Goal: Transaction & Acquisition: Purchase product/service

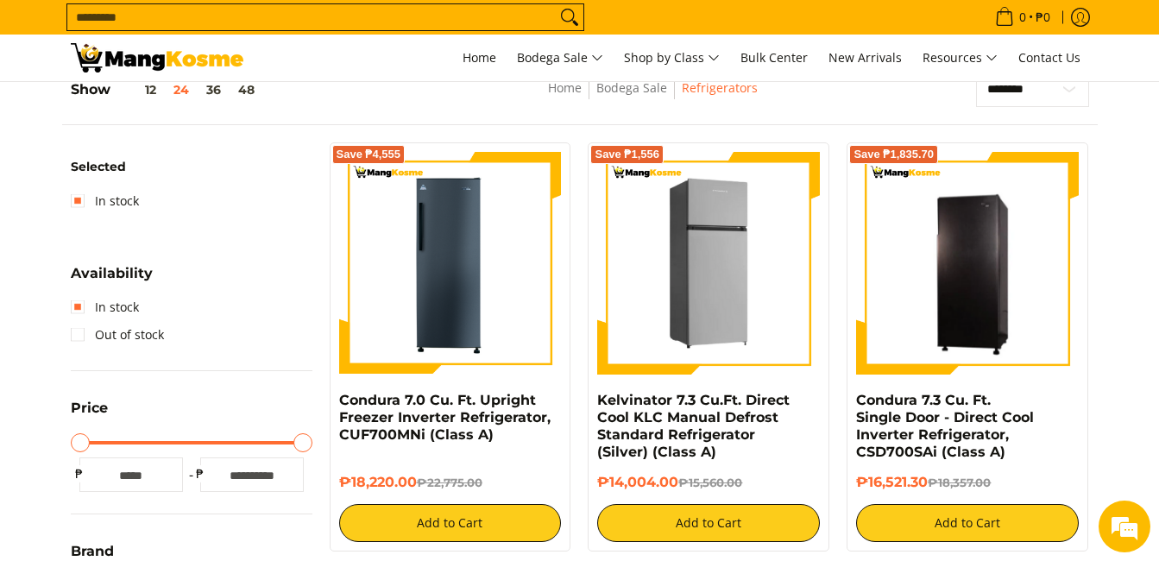
scroll to position [259, 0]
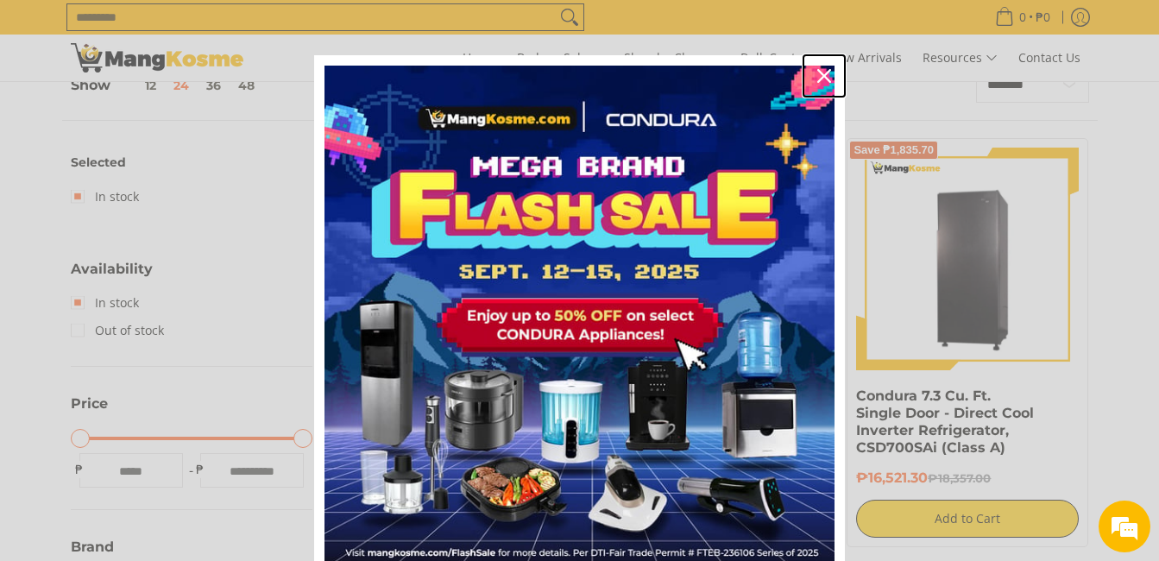
click at [818, 71] on icon "close icon" at bounding box center [824, 76] width 14 height 14
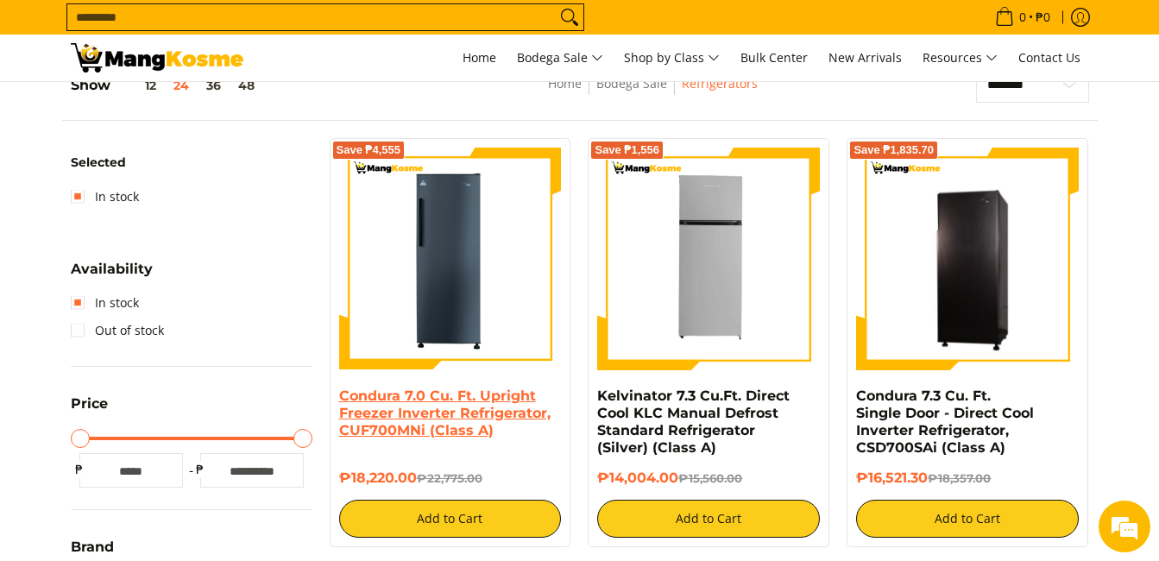
click at [457, 412] on link "Condura 7.0 Cu. Ft. Upright Freezer Inverter Refrigerator, CUF700MNi (Class A)" at bounding box center [444, 413] width 211 height 51
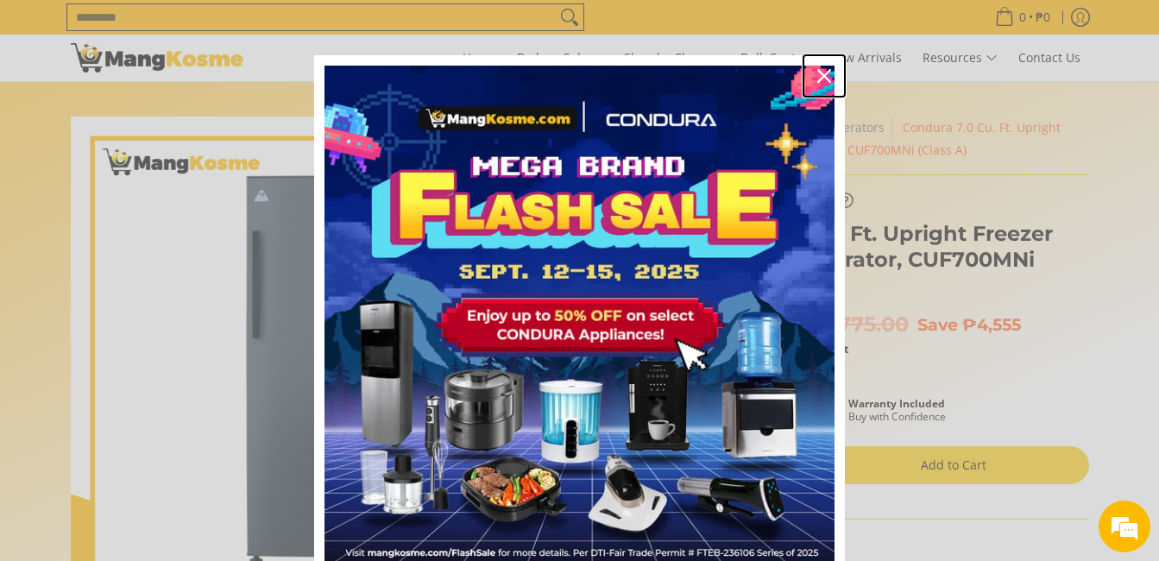
click at [817, 78] on icon "close icon" at bounding box center [824, 76] width 14 height 14
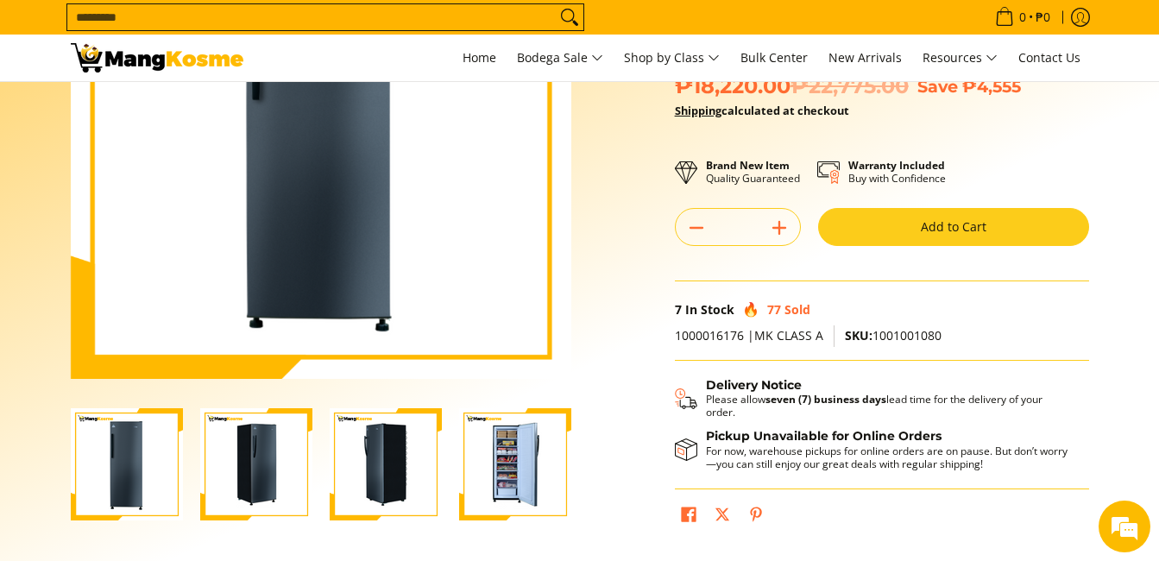
scroll to position [259, 0]
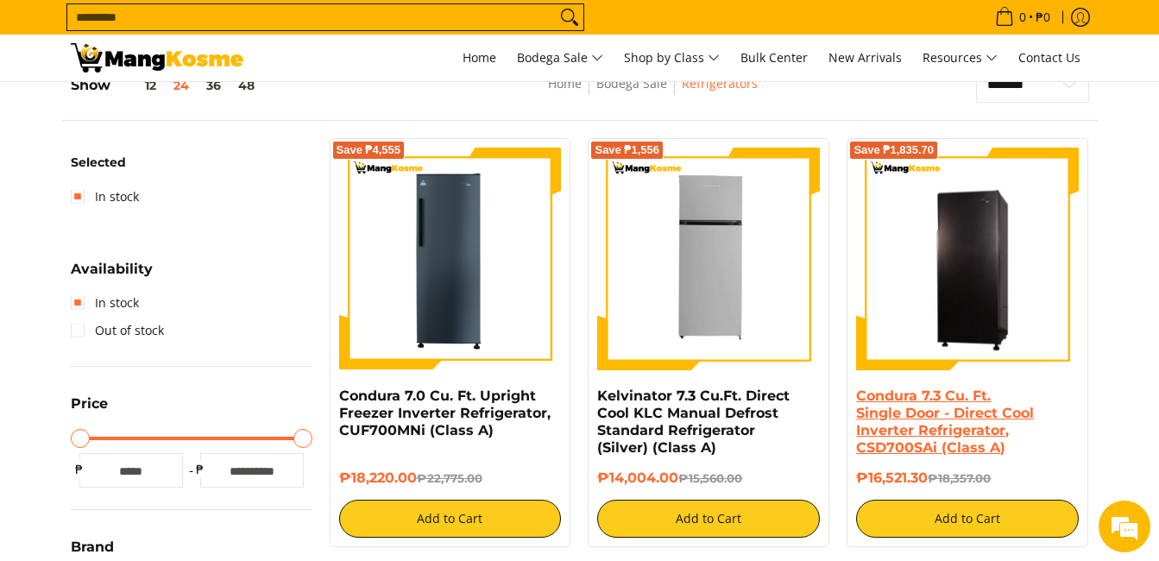
scroll to position [345, 0]
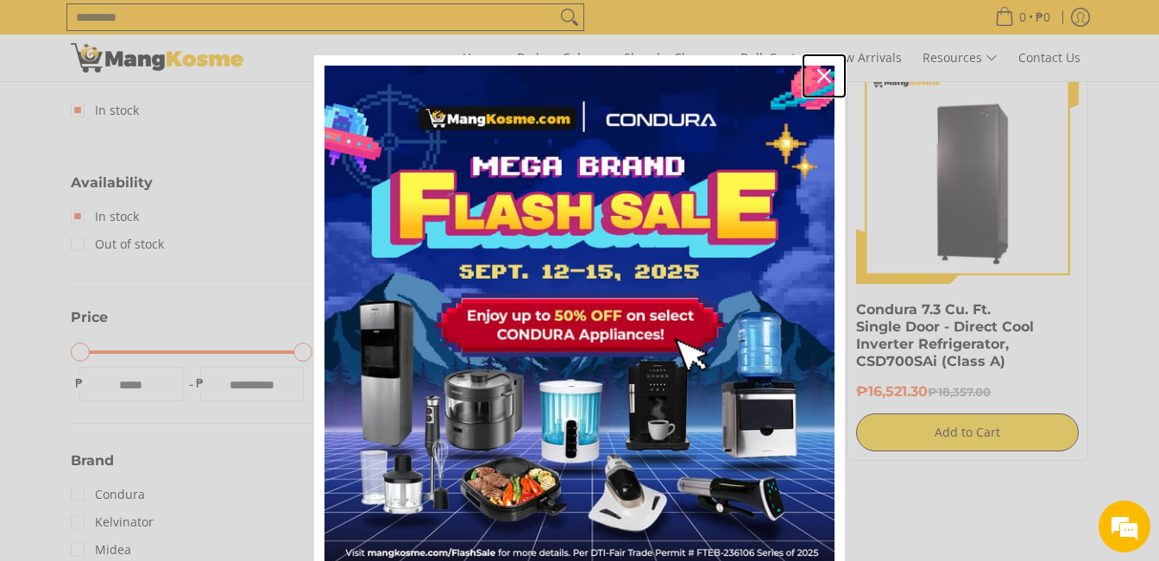
click at [820, 70] on icon "close icon" at bounding box center [824, 76] width 14 height 14
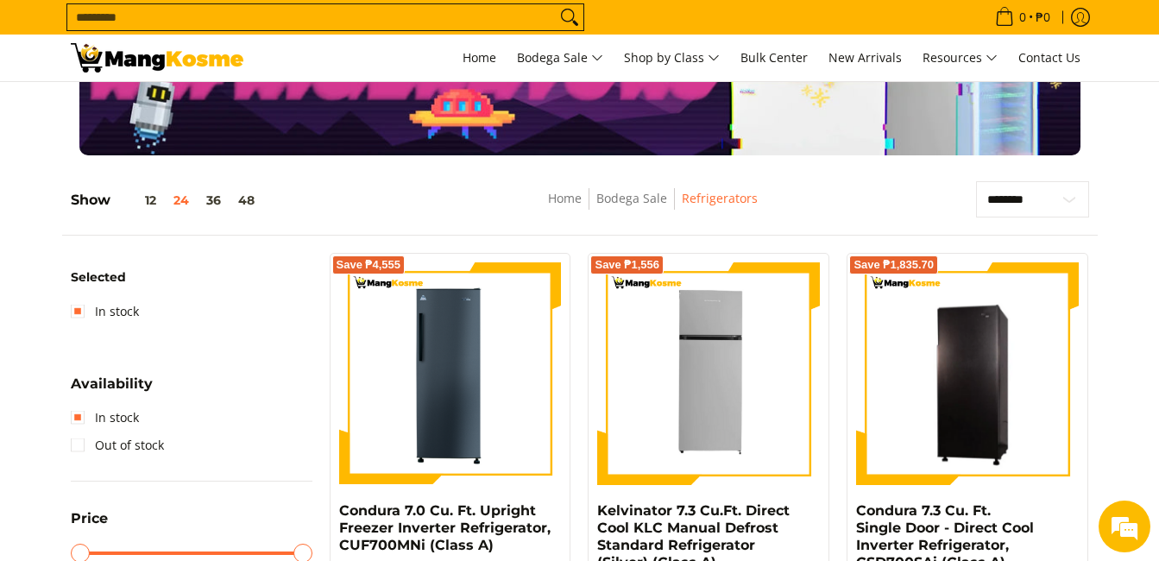
scroll to position [0, 0]
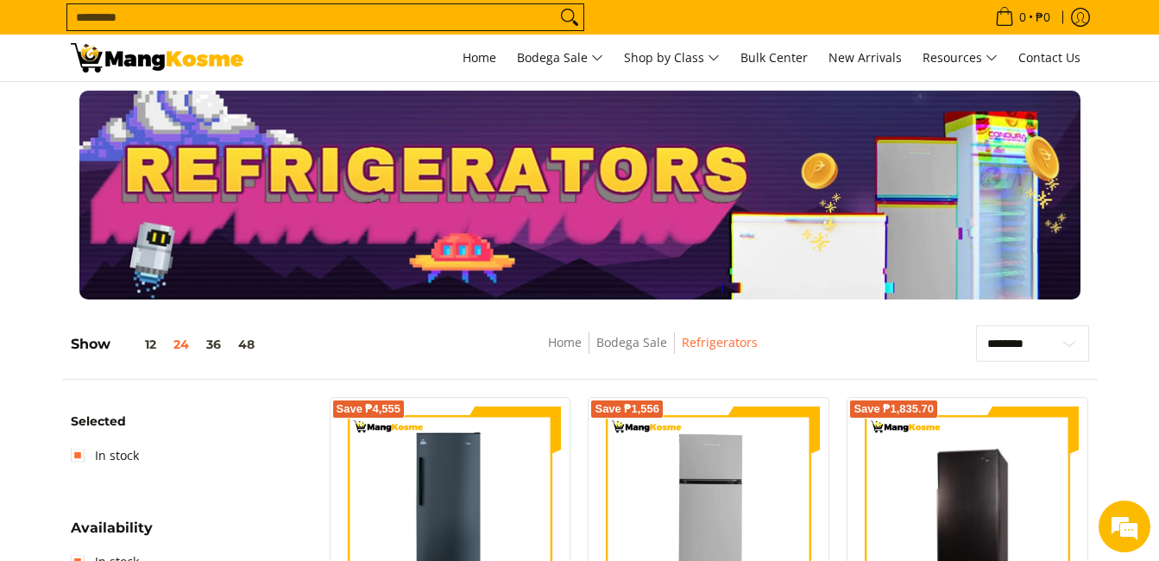
click at [217, 18] on input "Search..." at bounding box center [311, 17] width 489 height 26
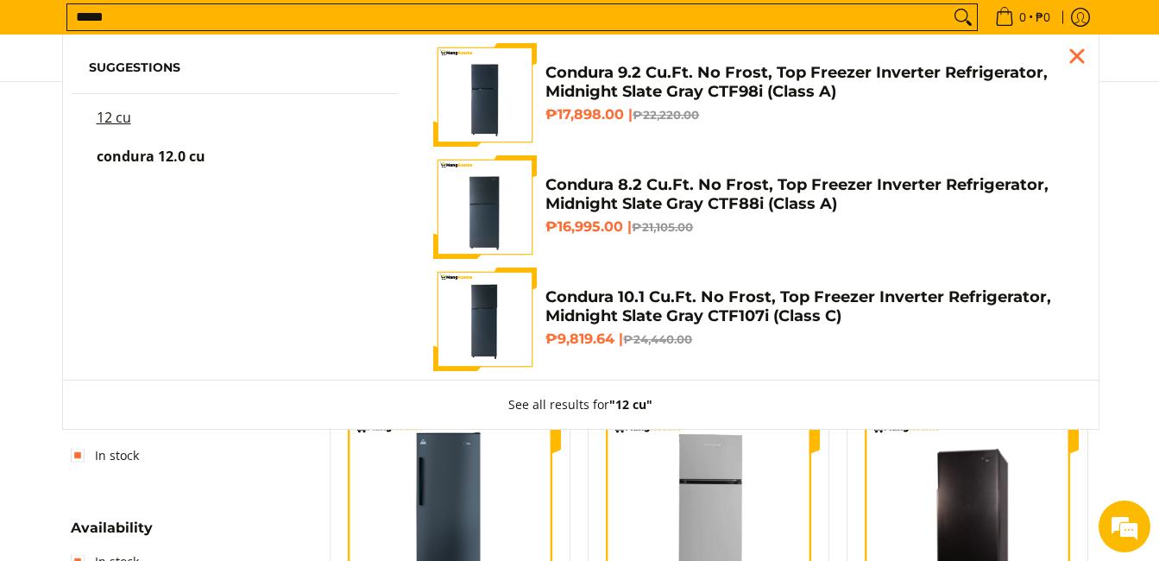
type input "*****"
click at [173, 155] on span "condura 12.0 cu" at bounding box center [151, 156] width 109 height 19
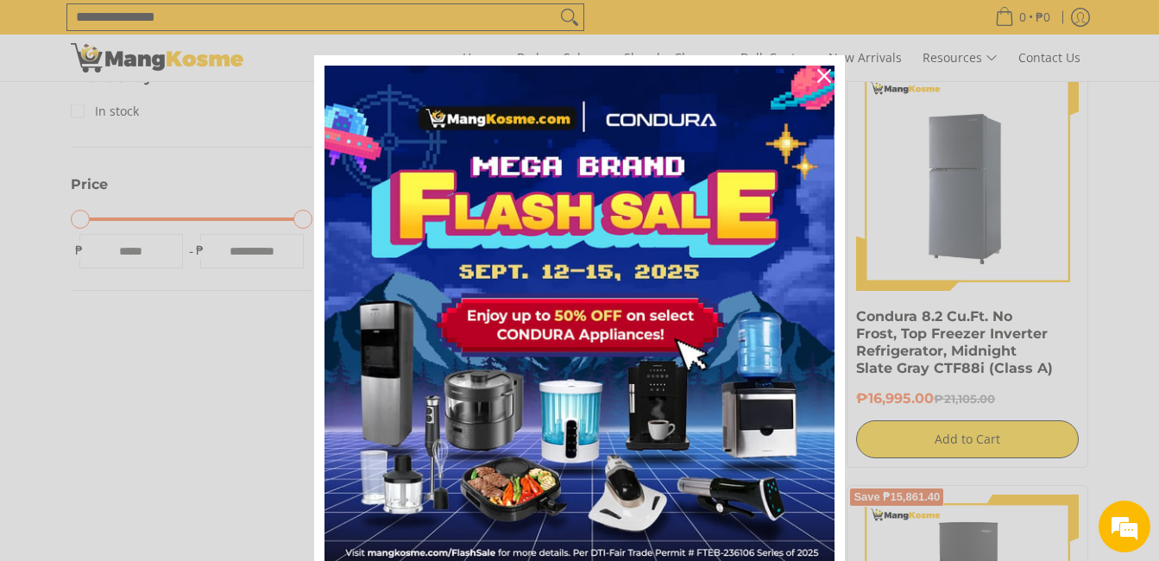
scroll to position [777, 0]
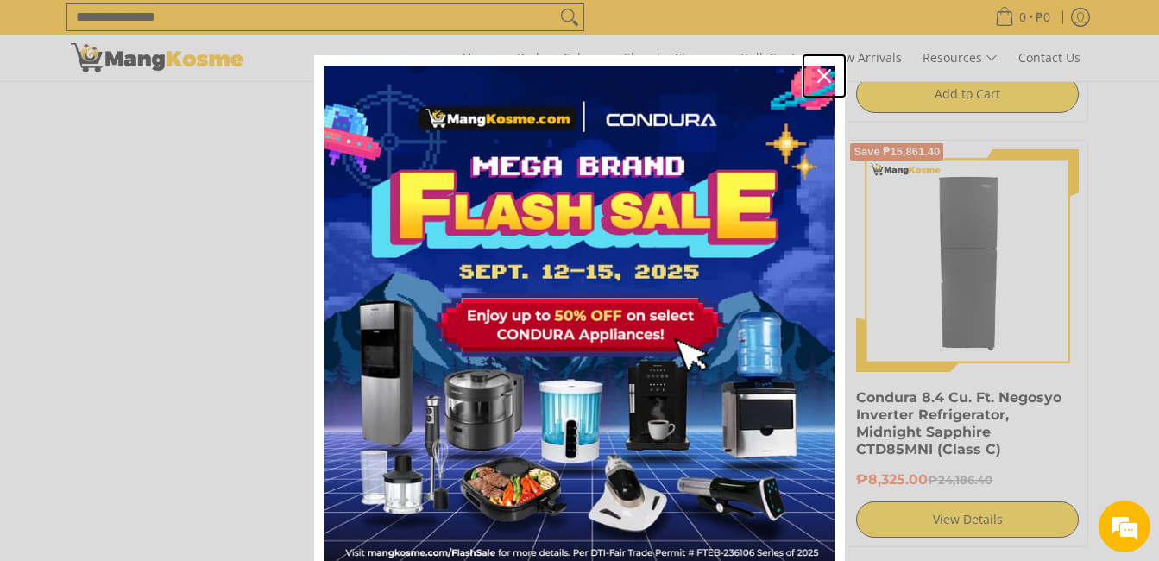
click at [831, 78] on div "Close" at bounding box center [825, 76] width 28 height 28
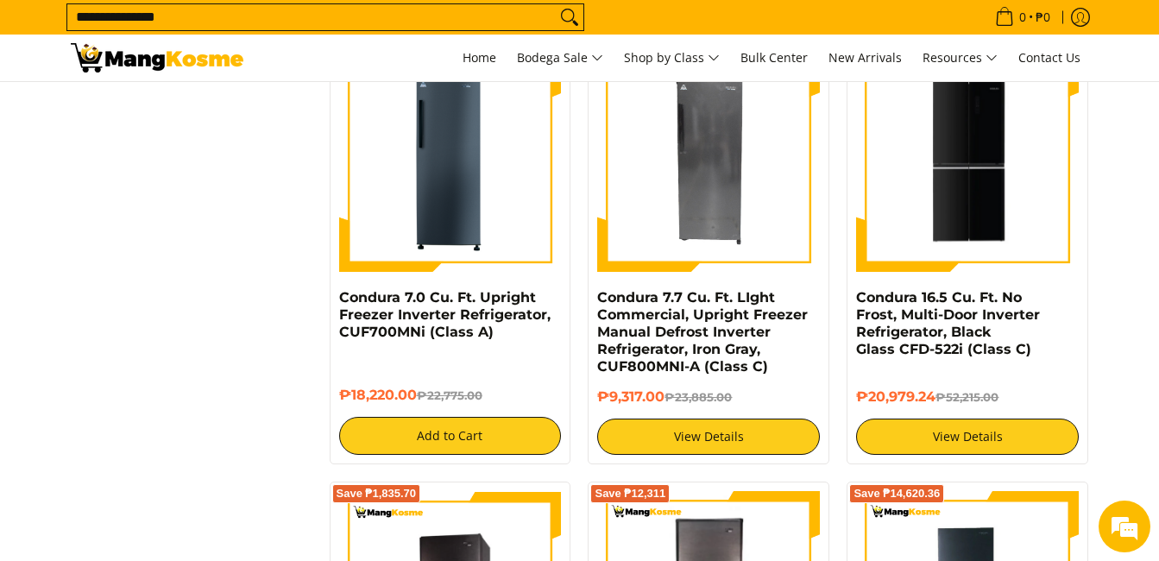
scroll to position [0, 0]
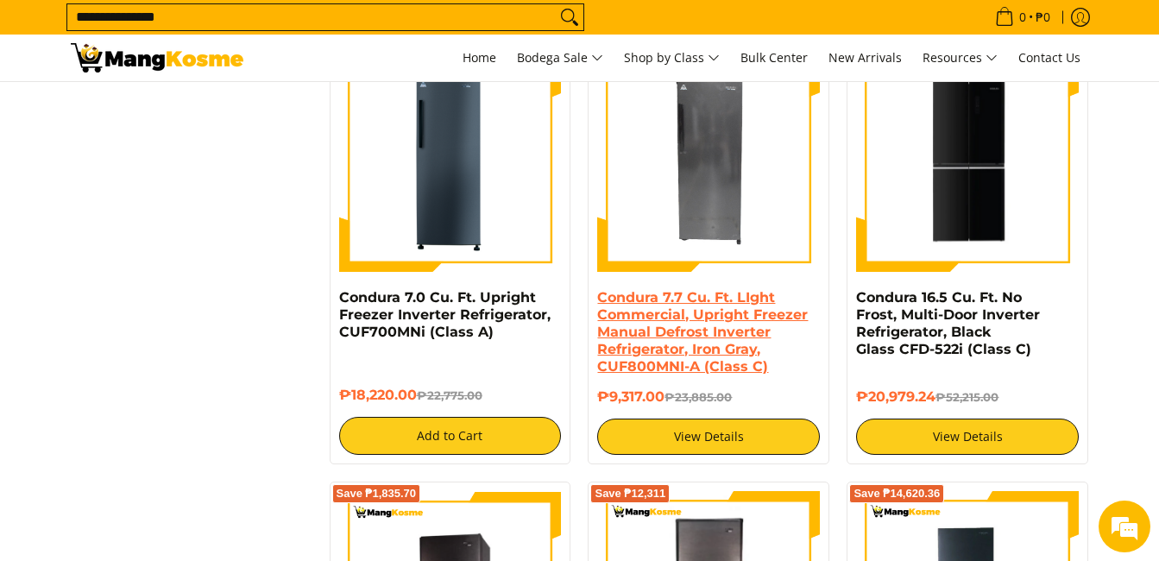
click at [722, 319] on link "Condura 7.7 Cu. Ft. LIght Commercial, Upright Freezer Manual Defrost Inverter R…" at bounding box center [702, 331] width 211 height 85
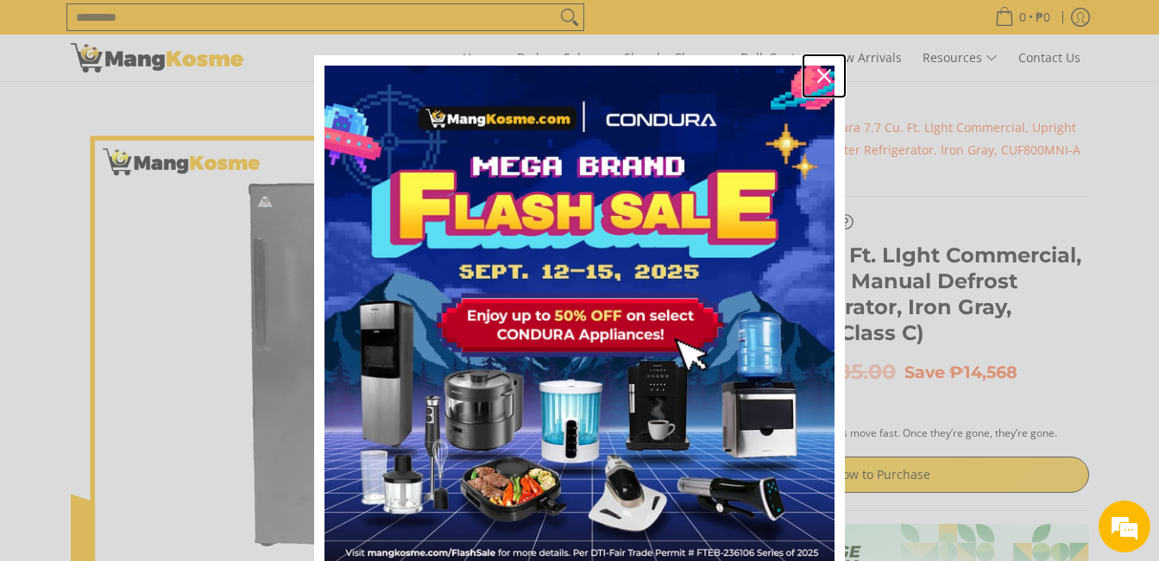
click at [818, 69] on icon "close icon" at bounding box center [824, 76] width 14 height 14
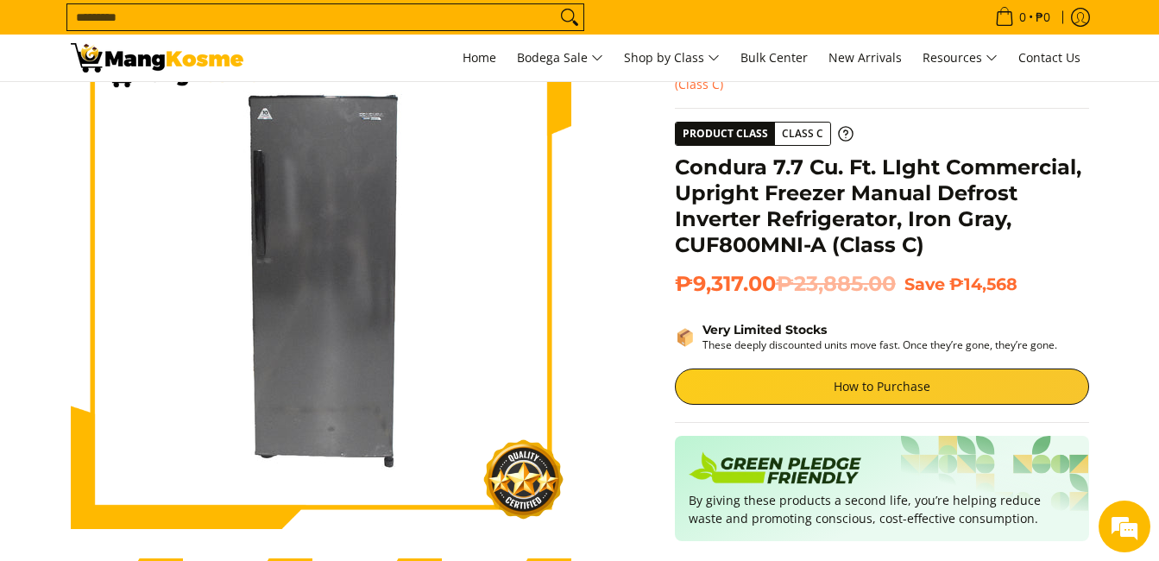
scroll to position [86, 0]
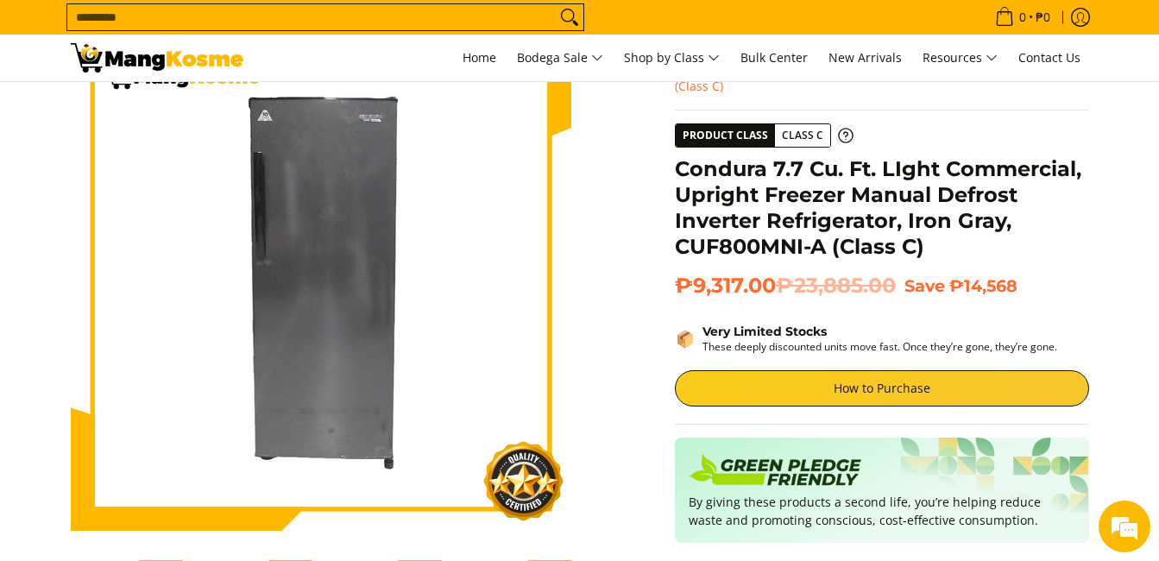
click at [901, 217] on h1 "Condura 7.7 Cu. Ft. LIght Commercial, Upright Freezer Manual Defrost Inverter R…" at bounding box center [882, 208] width 414 height 104
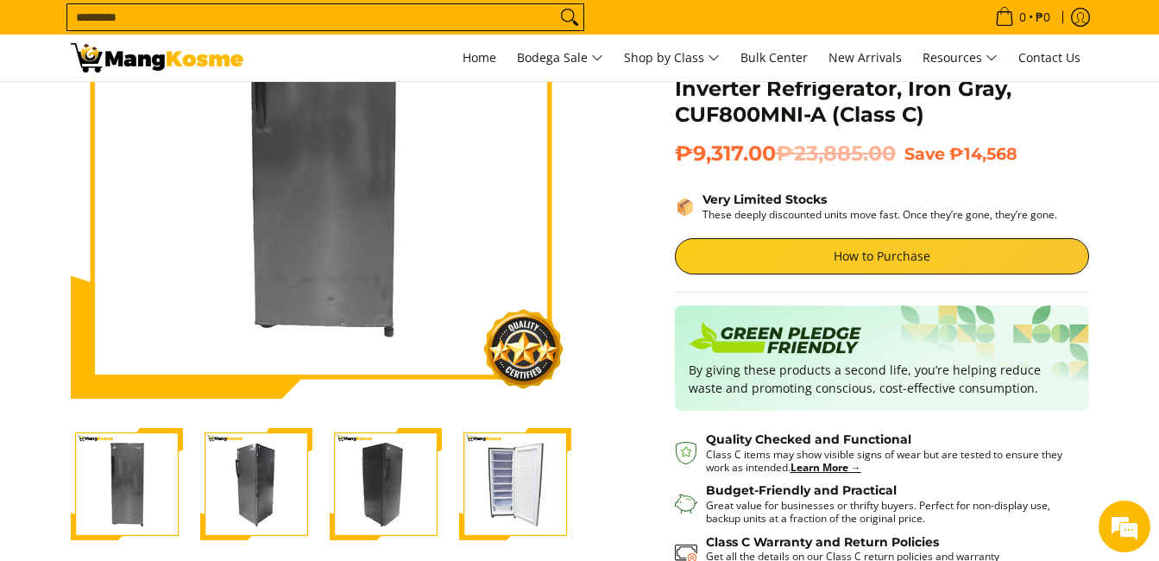
scroll to position [259, 0]
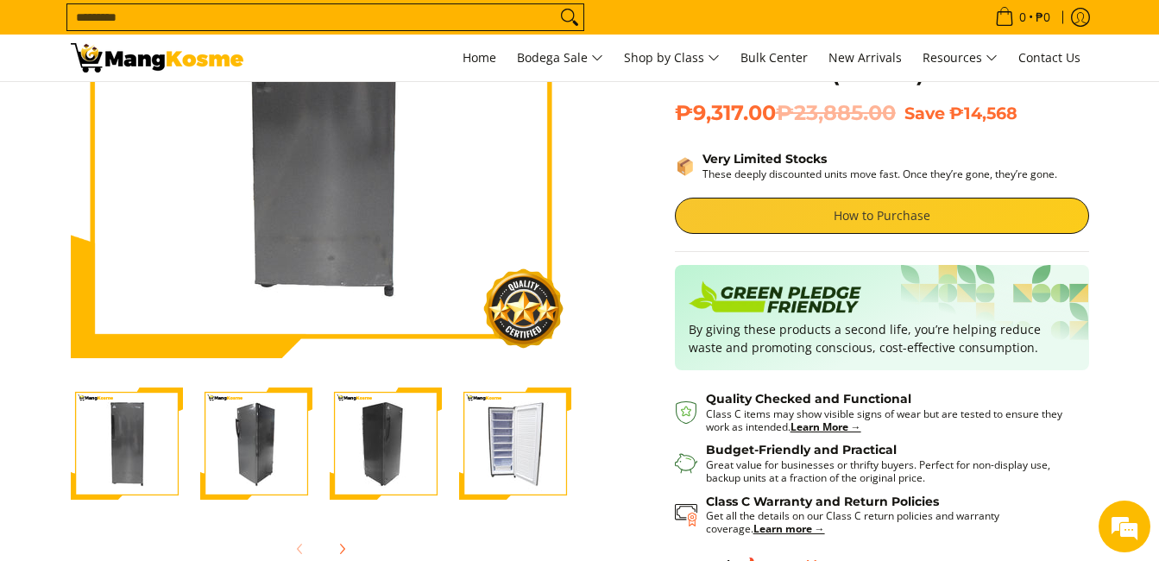
click at [928, 211] on link "How to Purchase" at bounding box center [882, 216] width 414 height 36
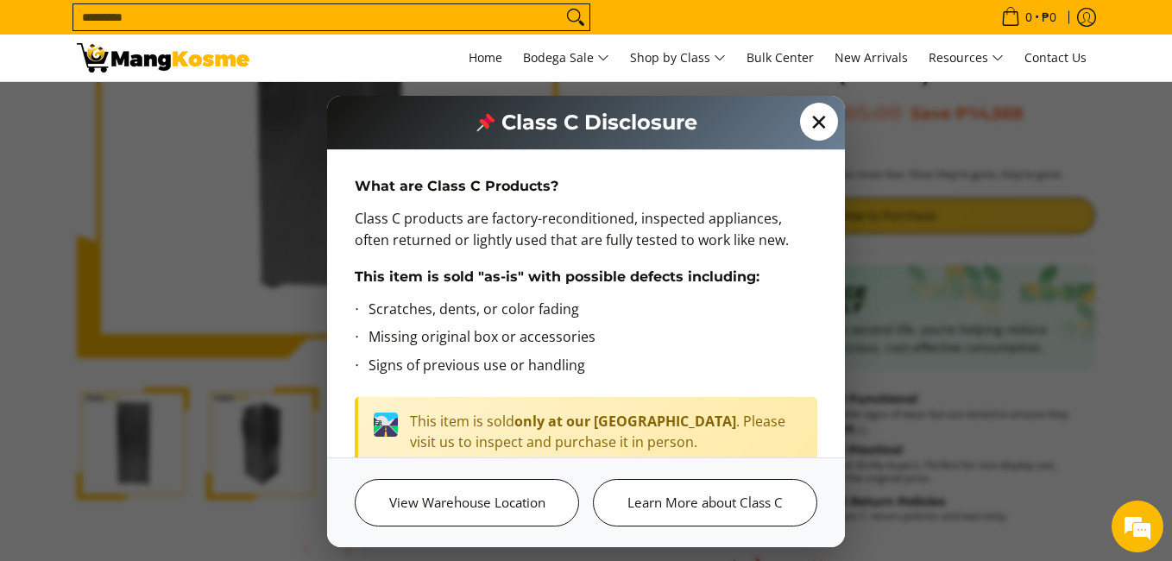
click at [819, 133] on span "✕" at bounding box center [819, 122] width 38 height 38
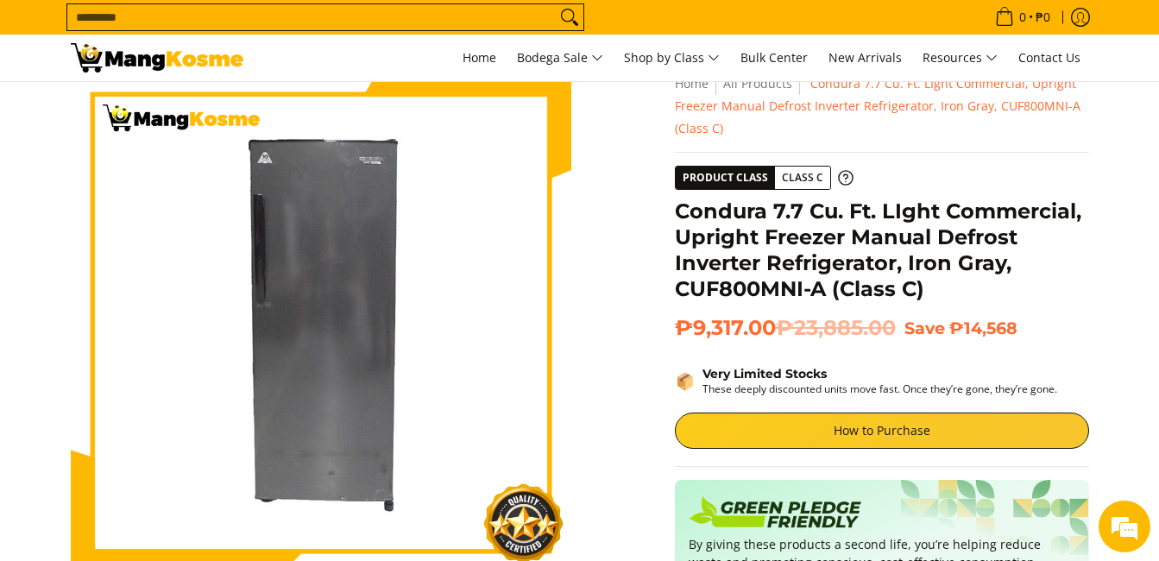
scroll to position [0, 0]
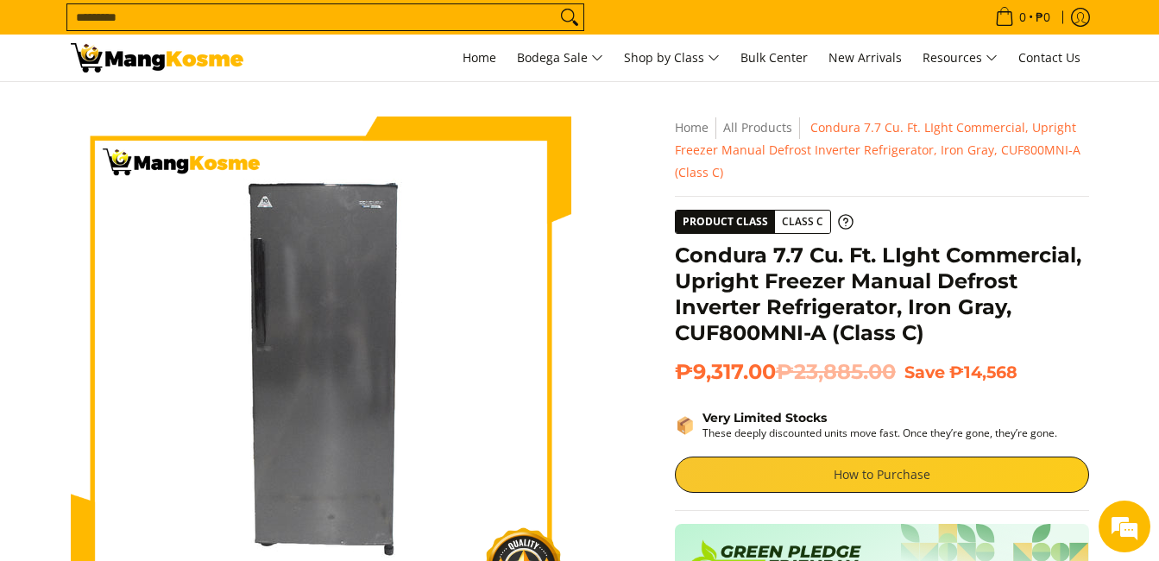
click at [912, 469] on link "How to Purchase" at bounding box center [882, 475] width 414 height 36
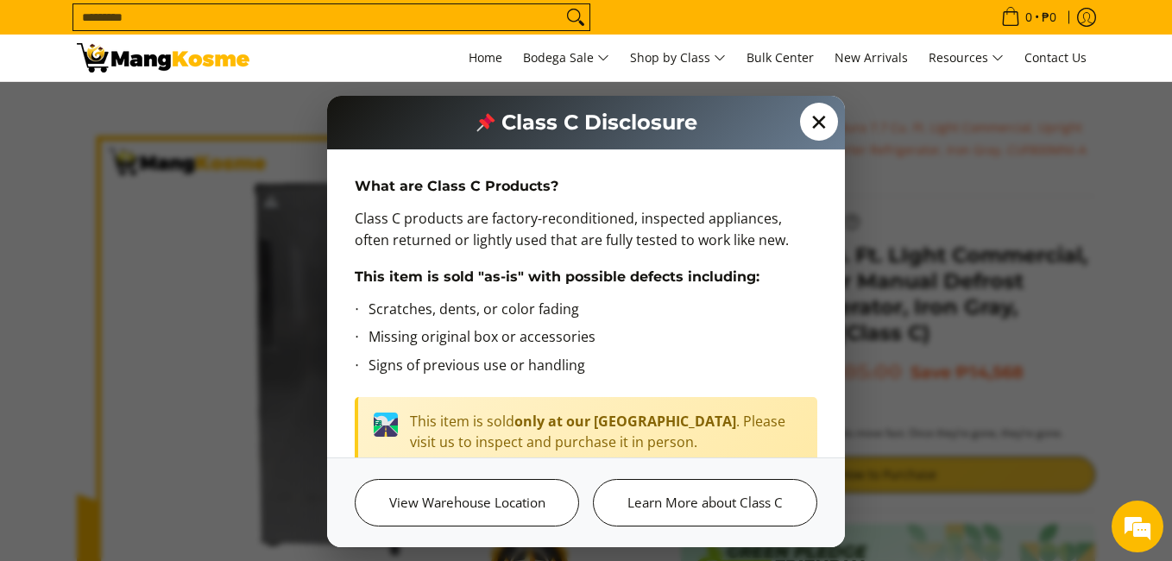
click at [821, 127] on span "✕" at bounding box center [819, 122] width 38 height 38
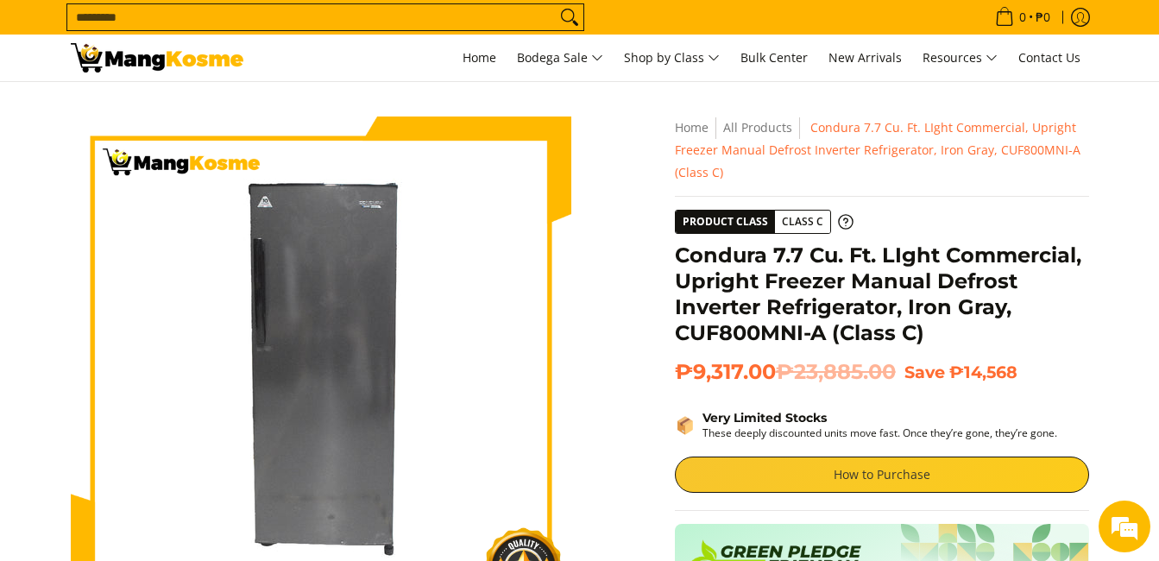
click at [969, 475] on link "How to Purchase" at bounding box center [882, 475] width 414 height 36
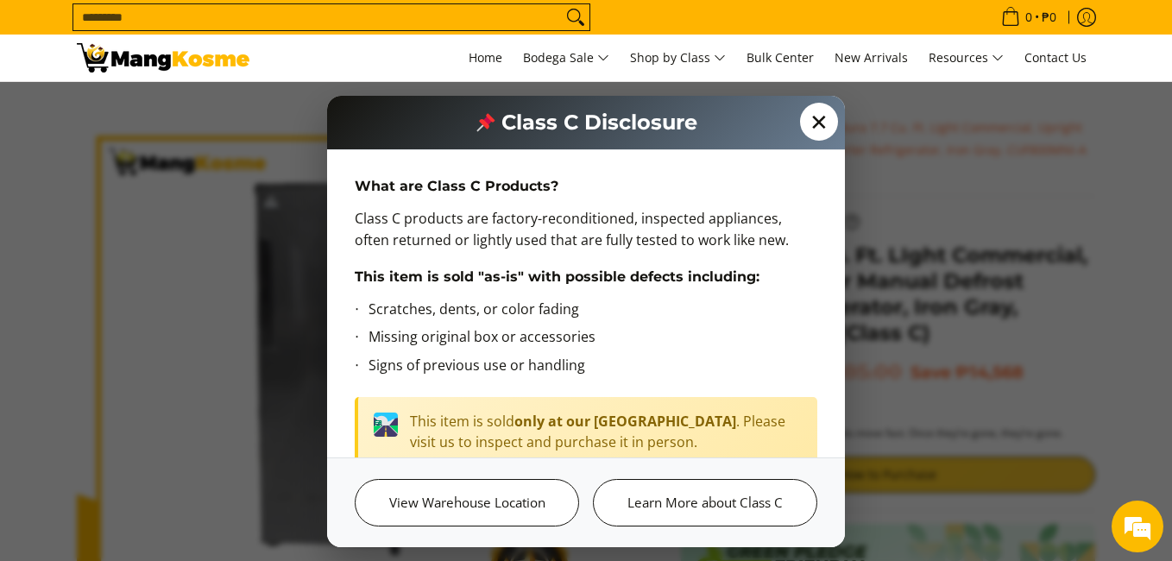
click at [824, 124] on span "✕" at bounding box center [819, 122] width 38 height 38
